Goal: Check status: Check status

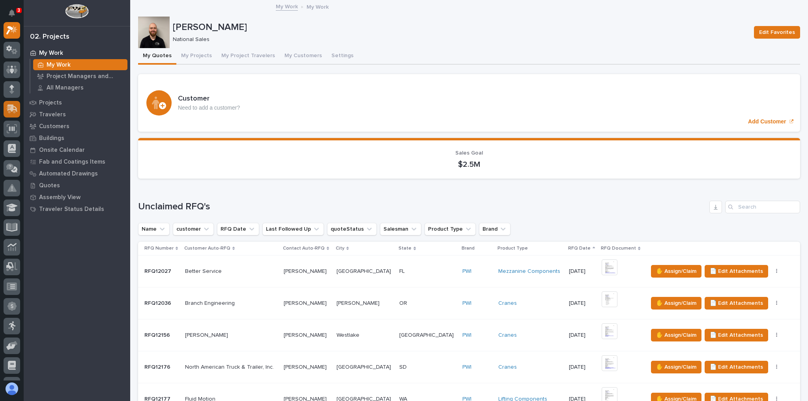
click at [11, 110] on icon at bounding box center [12, 108] width 10 height 7
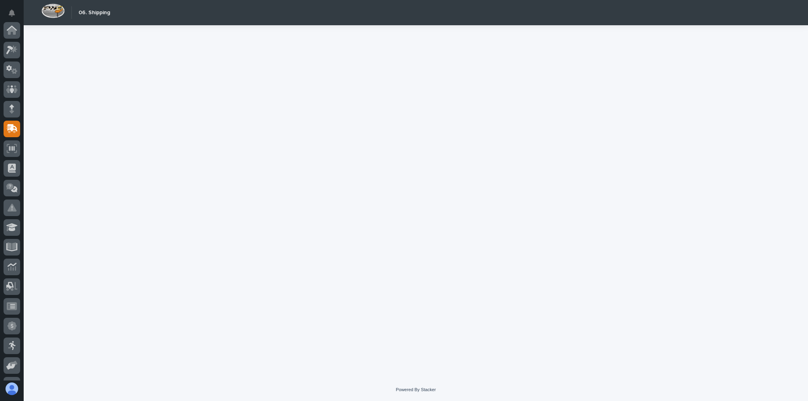
scroll to position [95, 0]
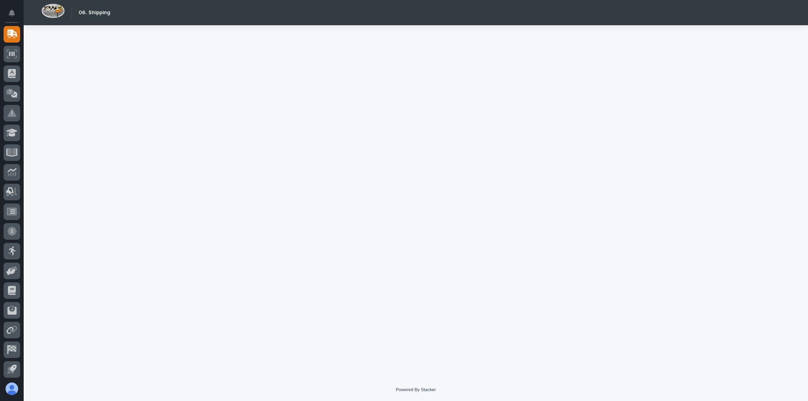
click at [10, 111] on icon at bounding box center [11, 113] width 9 height 8
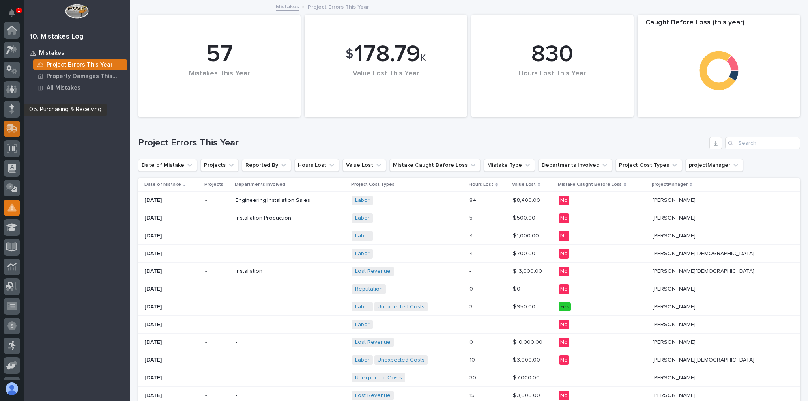
click at [11, 124] on icon at bounding box center [12, 127] width 10 height 7
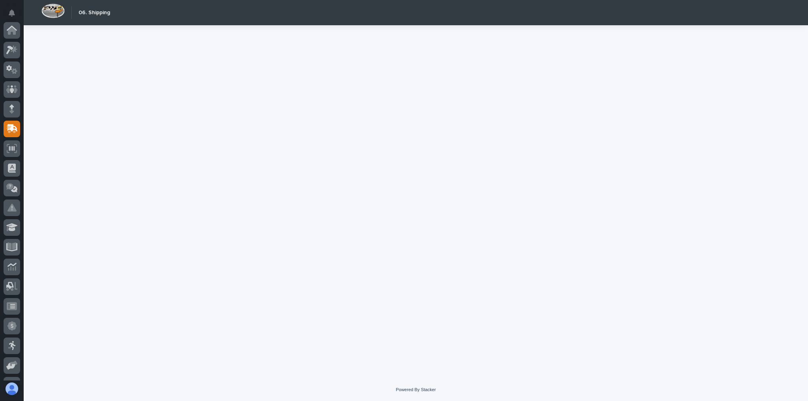
scroll to position [95, 0]
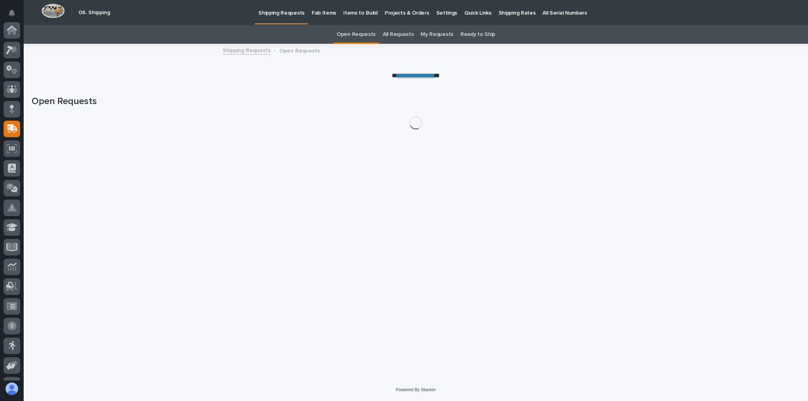
scroll to position [95, 0]
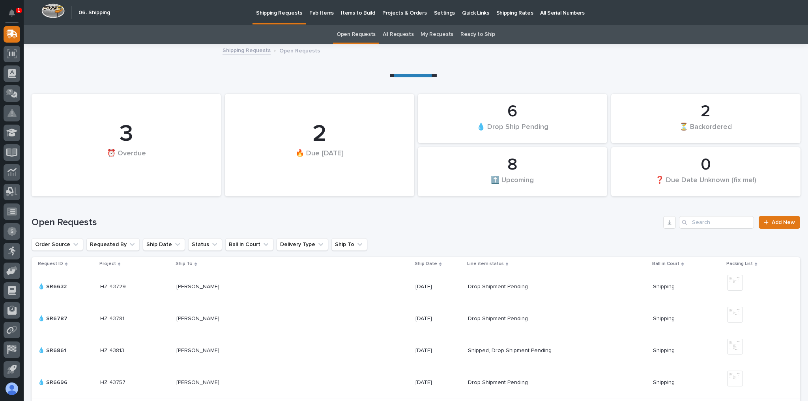
click at [403, 16] on p "Projects & Orders" at bounding box center [404, 8] width 45 height 17
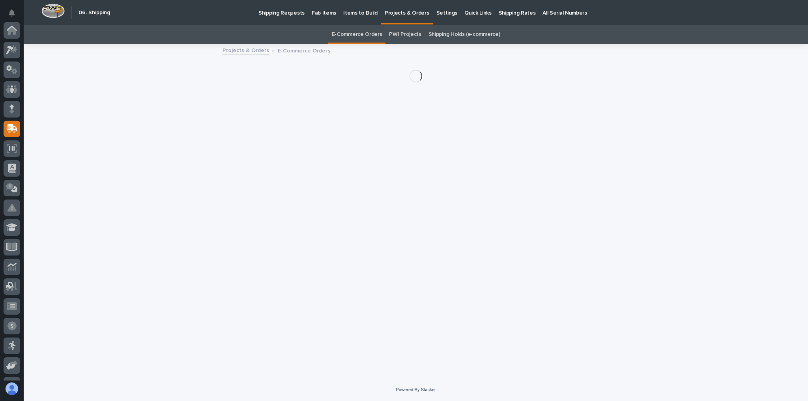
scroll to position [95, 0]
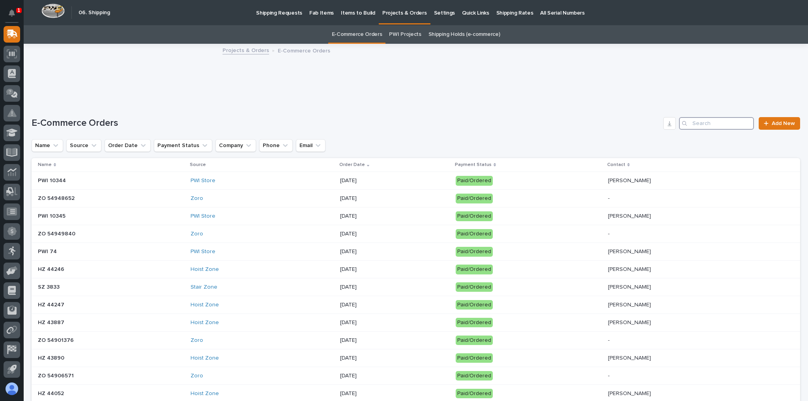
click at [737, 120] on input "Search" at bounding box center [716, 123] width 75 height 13
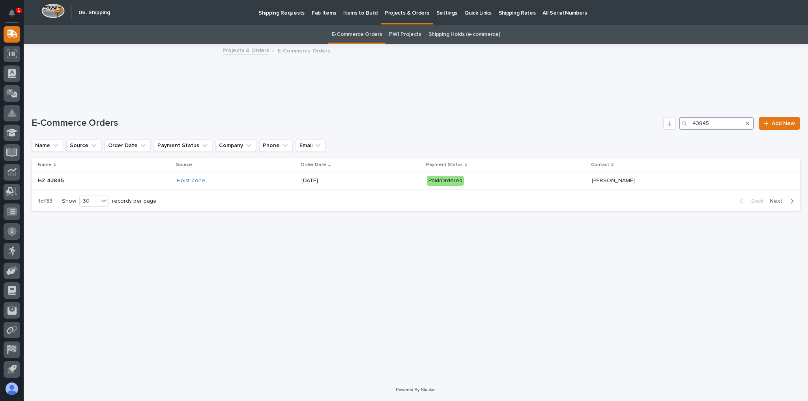
type input "43845"
click at [220, 177] on div "Hoist Zone" at bounding box center [236, 180] width 119 height 7
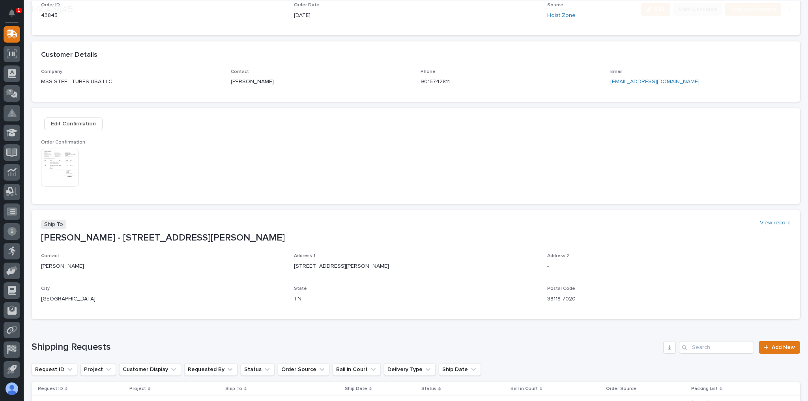
scroll to position [252, 0]
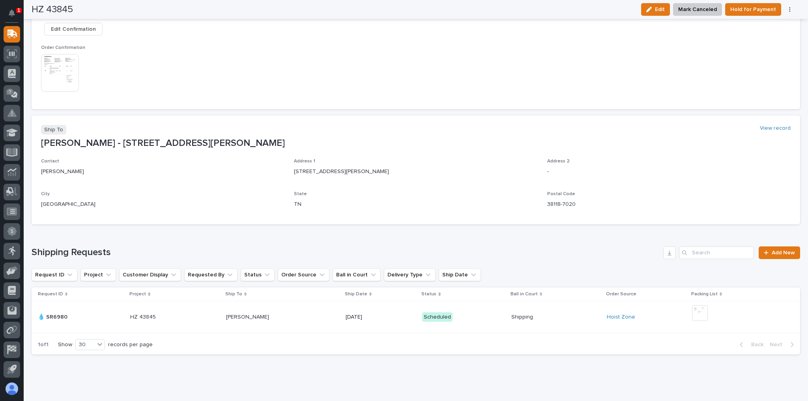
click at [321, 316] on p at bounding box center [282, 317] width 113 height 7
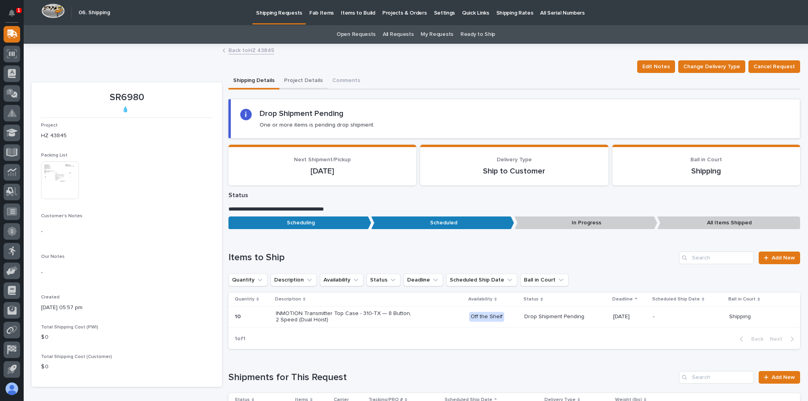
click at [298, 78] on button "Project Details" at bounding box center [303, 81] width 48 height 17
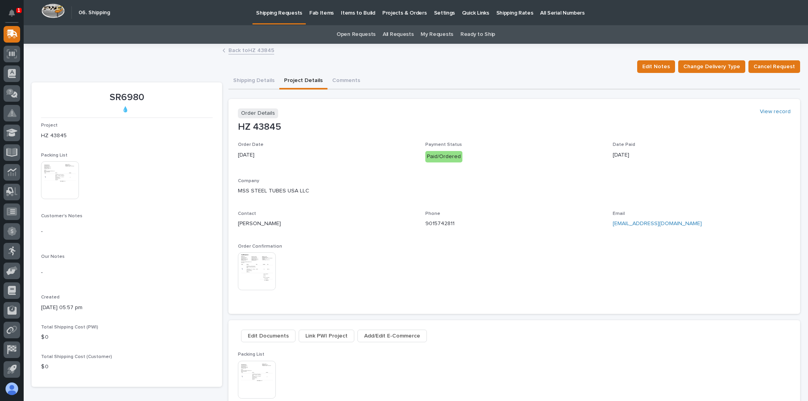
drag, startPoint x: 715, startPoint y: 222, endPoint x: 607, endPoint y: 223, distance: 107.3
click at [607, 223] on div "Order Date [DATE] Payment Status Paid/Ordered Date Paid [DATE] Company MSS STEE…" at bounding box center [514, 220] width 553 height 156
click at [580, 238] on div "Order Date [DATE] Payment Status Paid/Ordered Date Paid [DATE] Company MSS STEE…" at bounding box center [514, 220] width 553 height 156
drag, startPoint x: 603, startPoint y: 224, endPoint x: 711, endPoint y: 226, distance: 108.5
click at [710, 225] on div "Order Date [DATE] Payment Status Paid/Ordered Date Paid [DATE] Company MSS STEE…" at bounding box center [514, 220] width 553 height 156
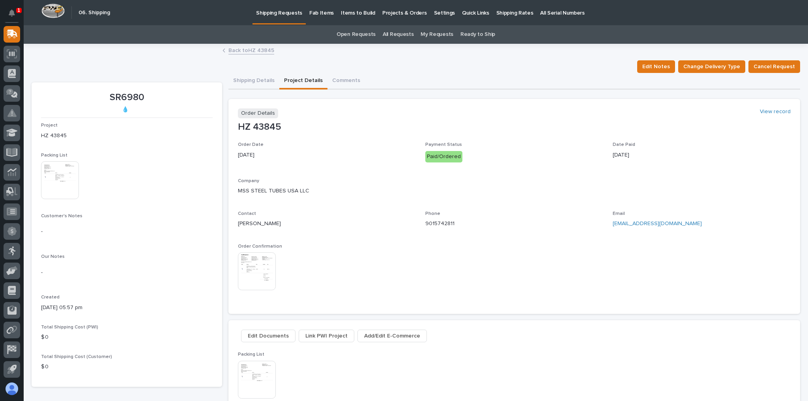
click at [716, 226] on p "[EMAIL_ADDRESS][DOMAIN_NAME]" at bounding box center [701, 224] width 178 height 8
click at [645, 261] on div "Order Date [DATE] Payment Status Paid/Ordered Date Paid [DATE] Company MSS STEE…" at bounding box center [514, 220] width 553 height 156
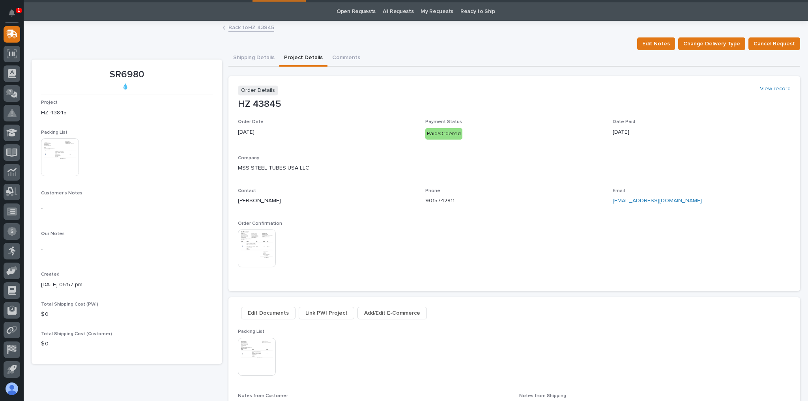
scroll to position [32, 0]
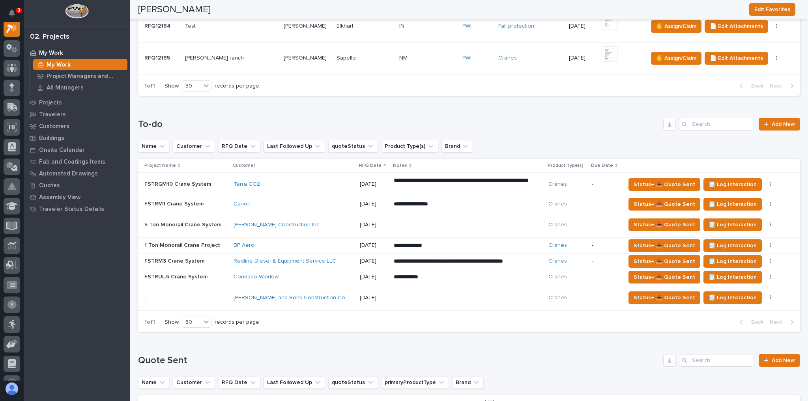
scroll to position [536, 0]
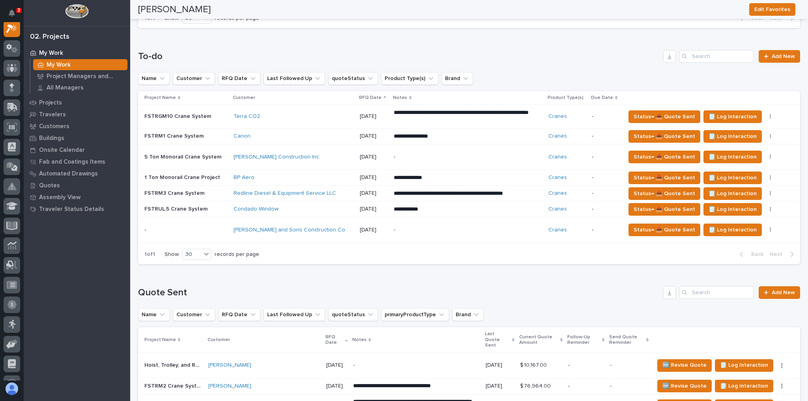
click at [314, 151] on div "[PERSON_NAME] Construction Inc" at bounding box center [293, 157] width 120 height 13
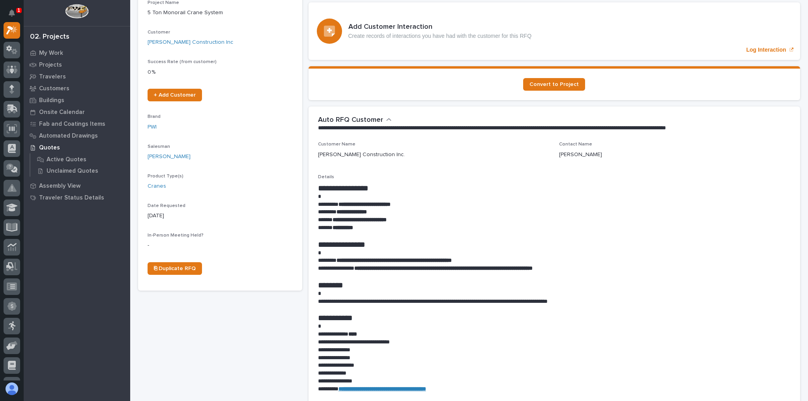
scroll to position [158, 0]
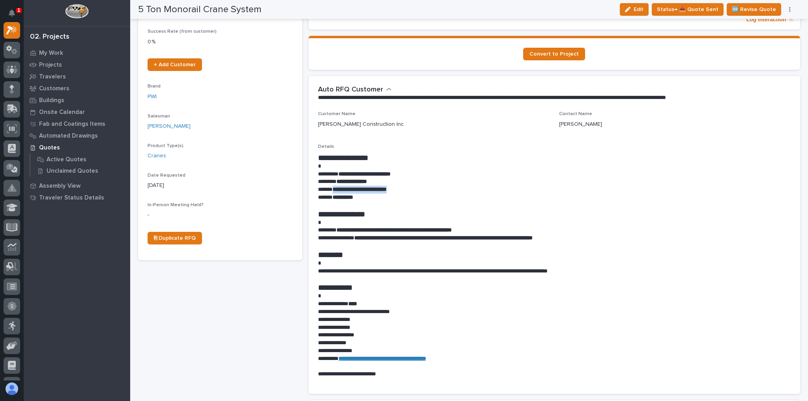
drag, startPoint x: 410, startPoint y: 189, endPoint x: 332, endPoint y: 189, distance: 78.1
click at [332, 189] on p "**********" at bounding box center [552, 190] width 469 height 8
copy strong "**********"
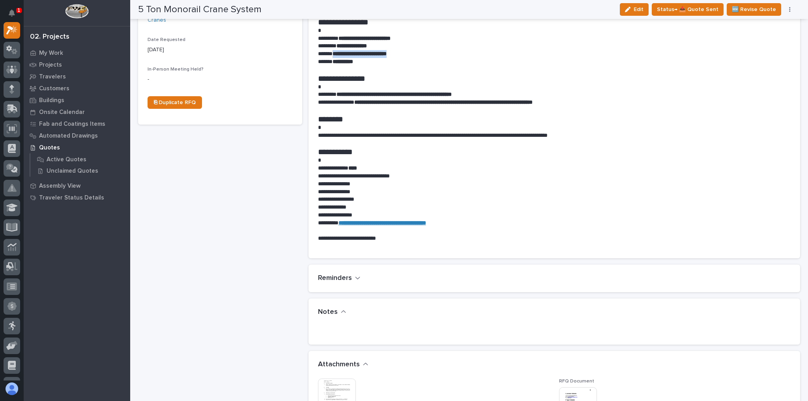
scroll to position [442, 0]
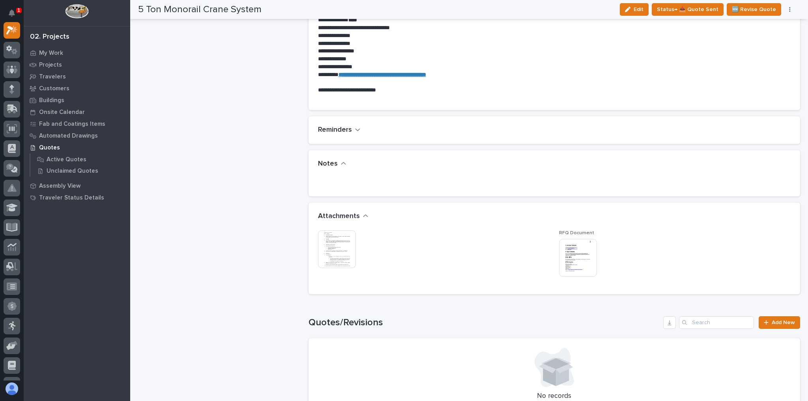
click at [332, 232] on img at bounding box center [337, 249] width 38 height 38
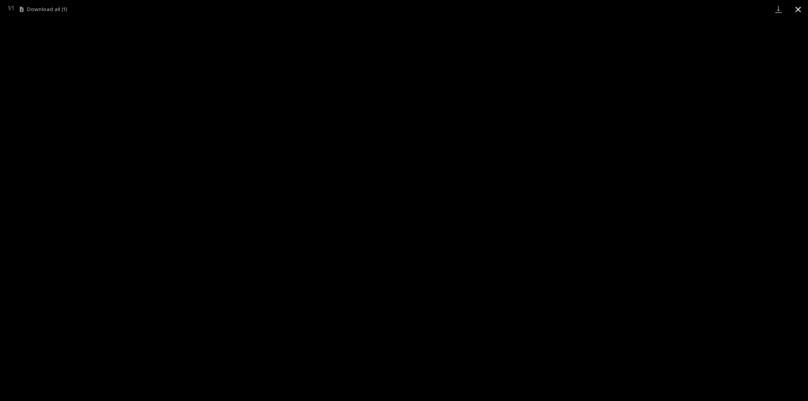
click at [796, 11] on button "Close gallery" at bounding box center [798, 9] width 20 height 19
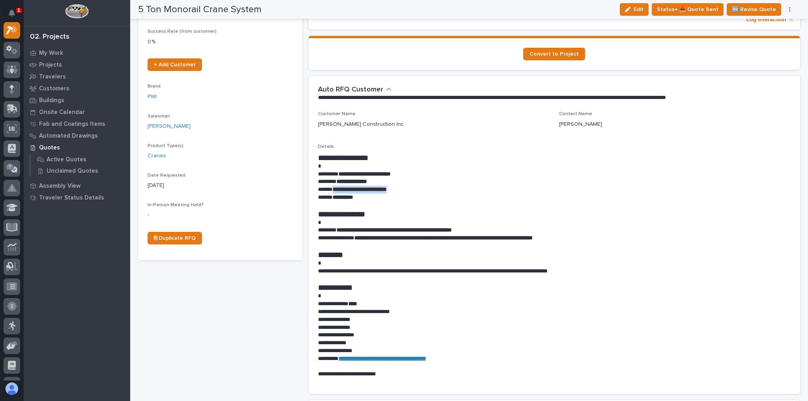
scroll to position [0, 0]
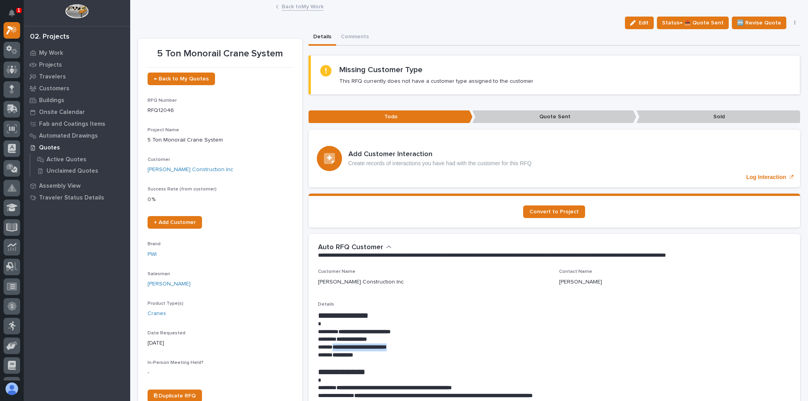
click at [309, 7] on link "Back to My Work" at bounding box center [303, 6] width 42 height 9
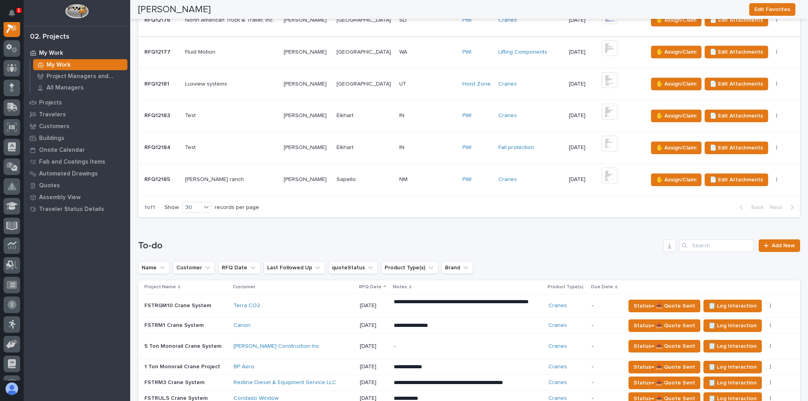
scroll to position [505, 0]
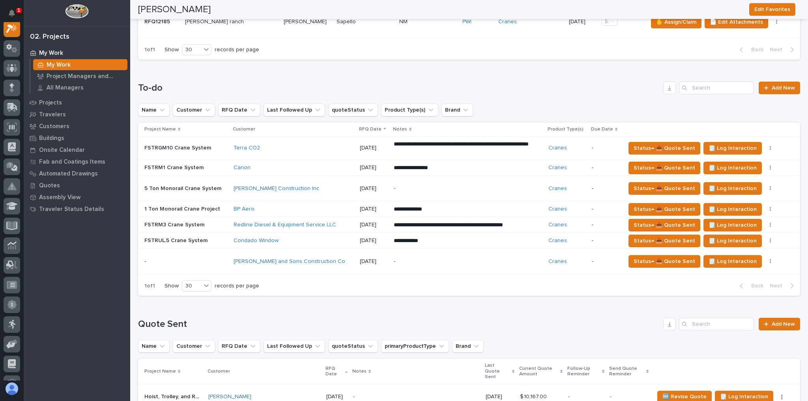
click at [217, 73] on div "**********" at bounding box center [469, 184] width 662 height 236
click at [276, 147] on div "Terra CO2" at bounding box center [293, 148] width 120 height 7
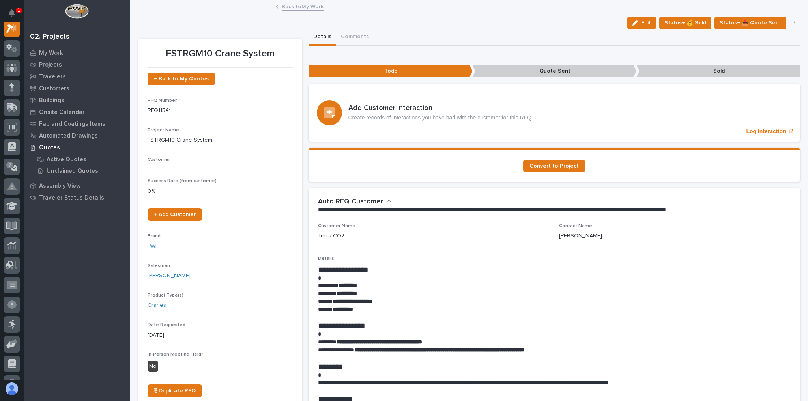
scroll to position [20, 0]
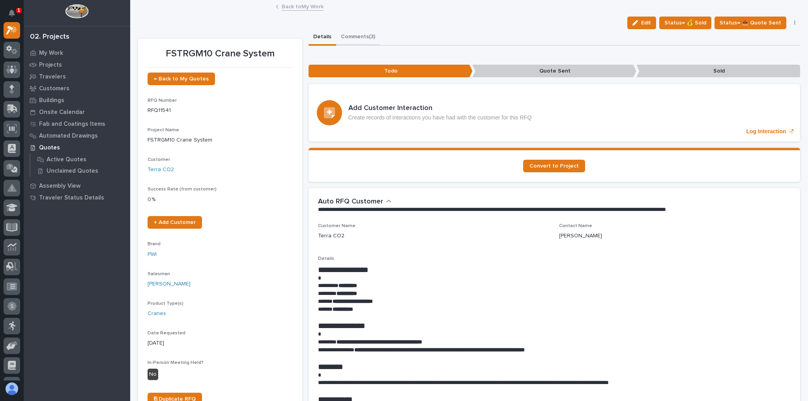
click at [358, 44] on button "Comments (3)" at bounding box center [358, 37] width 44 height 17
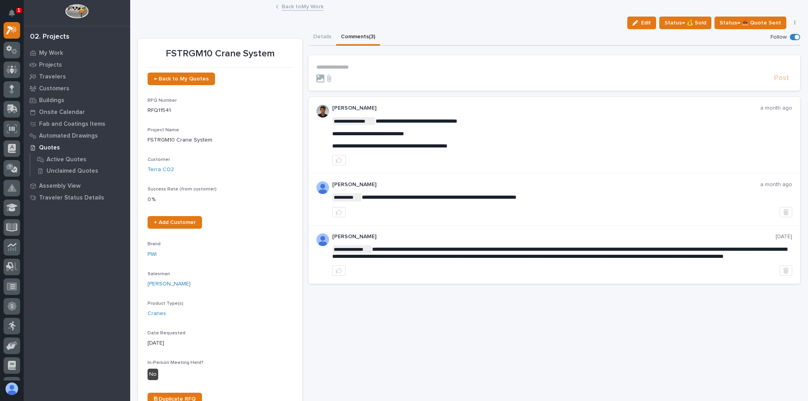
click at [302, 3] on link "Back to My Work" at bounding box center [303, 6] width 42 height 9
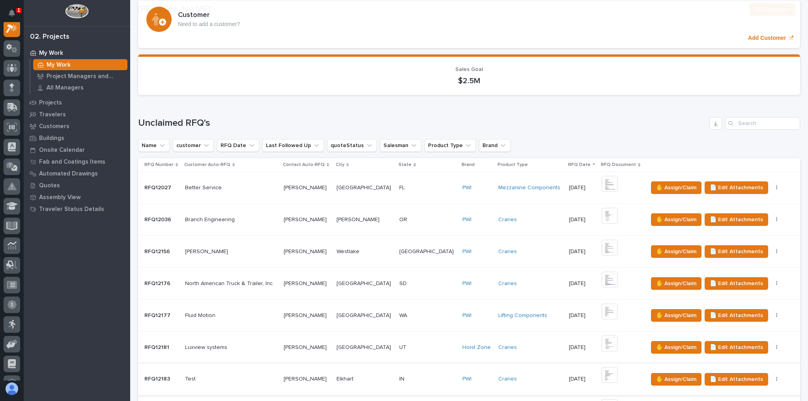
scroll to position [221, 0]
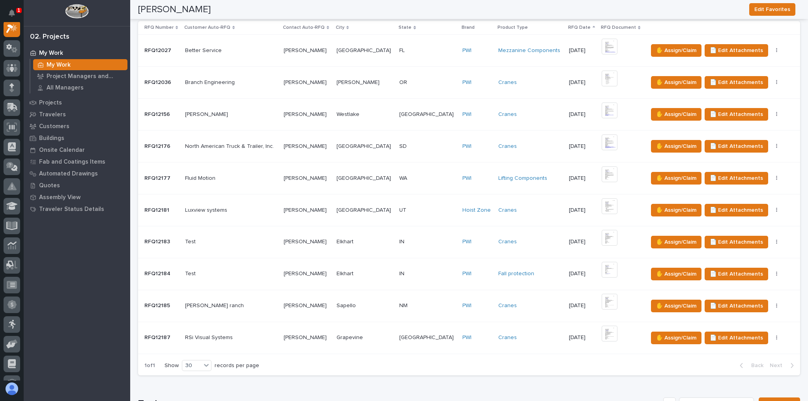
click at [422, 334] on p at bounding box center [427, 337] width 57 height 7
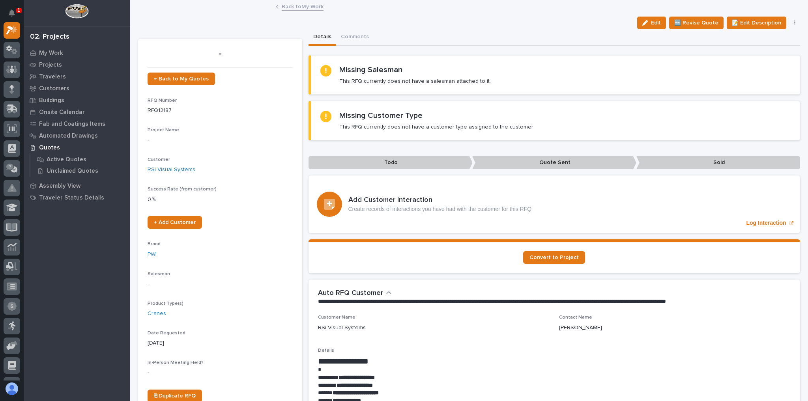
click at [291, 7] on link "Back to My Work" at bounding box center [303, 6] width 42 height 9
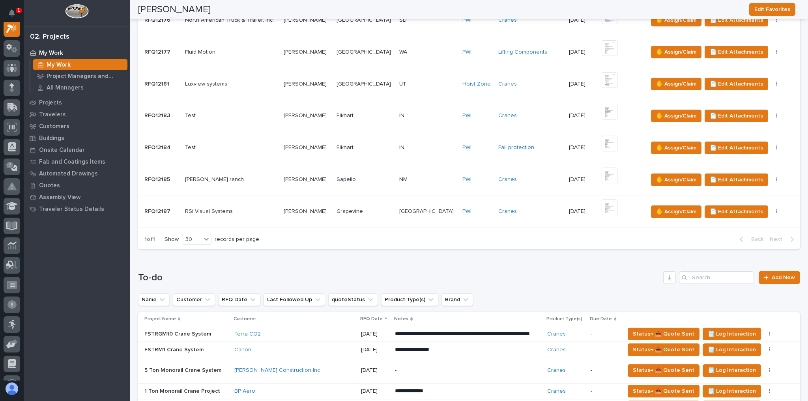
scroll to position [221, 0]
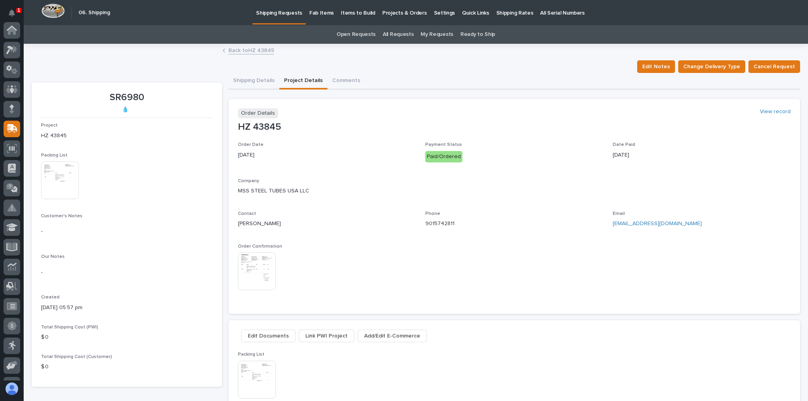
scroll to position [95, 0]
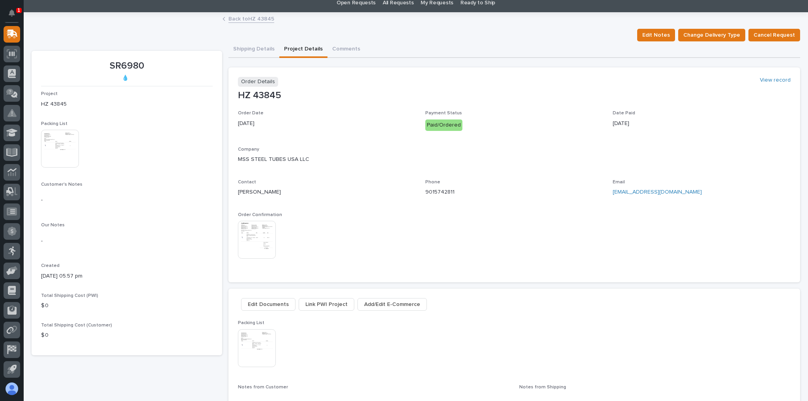
click at [537, 37] on div "Edit Notes Change Delivery Type Cancel Request" at bounding box center [416, 35] width 768 height 13
click at [583, 39] on div "Edit Notes Change Delivery Type Cancel Request" at bounding box center [416, 35] width 768 height 13
